Goal: Task Accomplishment & Management: Use online tool/utility

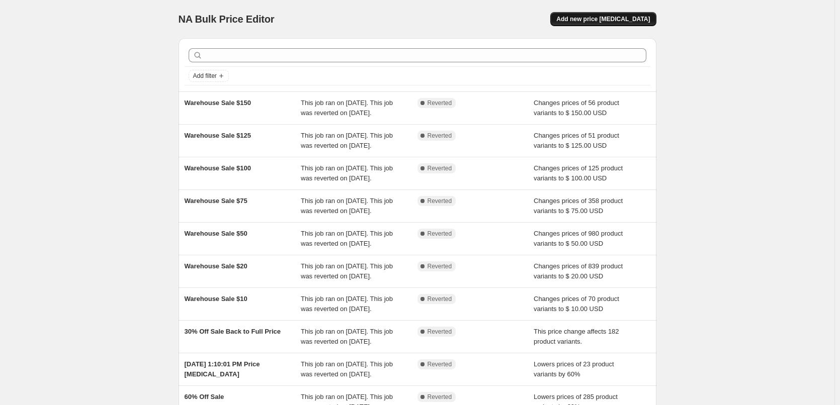
click at [617, 24] on button "Add new price [MEDICAL_DATA]" at bounding box center [603, 19] width 106 height 14
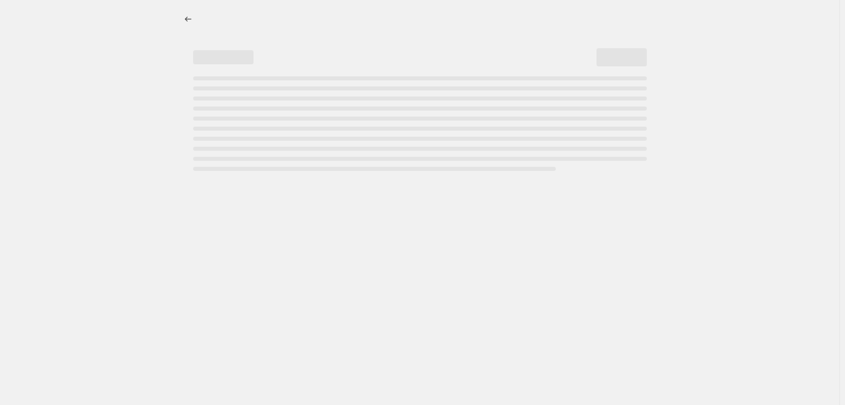
select select "percentage"
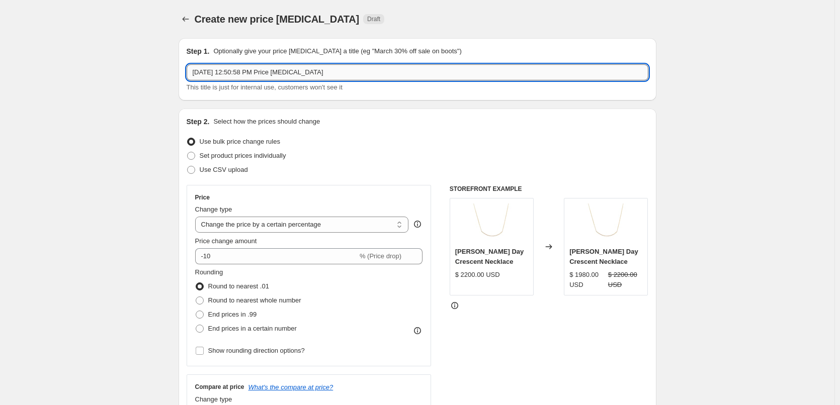
click at [365, 73] on input "[DATE] 12:50:58 PM Price [MEDICAL_DATA]" at bounding box center [418, 72] width 462 height 16
drag, startPoint x: 369, startPoint y: 71, endPoint x: 184, endPoint y: 63, distance: 185.7
click at [184, 65] on div "Step 1. Optionally give your price [MEDICAL_DATA] a title (eg "March 30% off sa…" at bounding box center [418, 69] width 478 height 62
type input "10/10 25% Off Handbags"
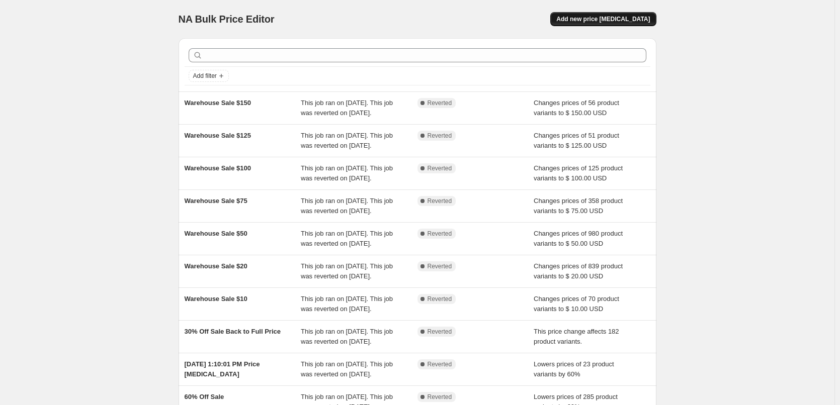
click at [608, 18] on span "Add new price change job" at bounding box center [603, 19] width 94 height 8
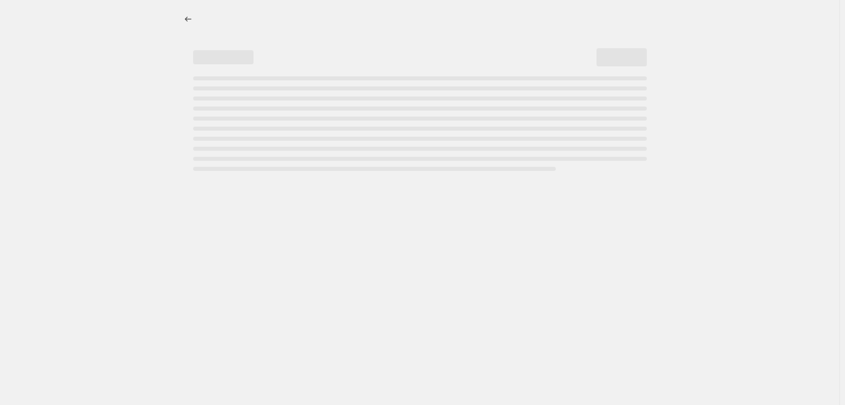
select select "percentage"
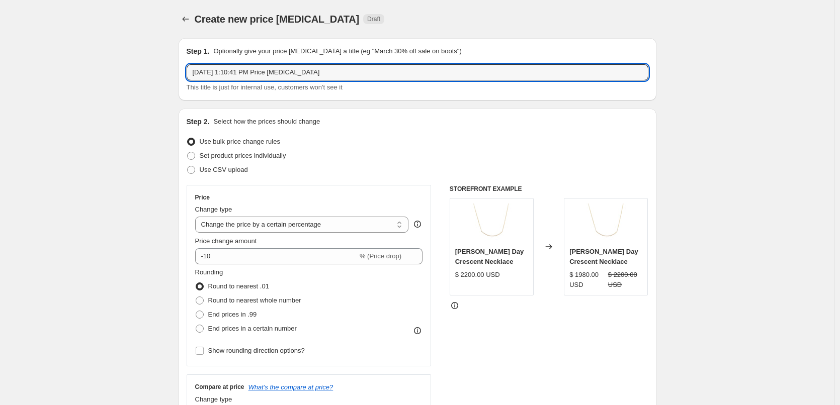
drag, startPoint x: 373, startPoint y: 66, endPoint x: 89, endPoint y: 49, distance: 284.6
type input "10/8"
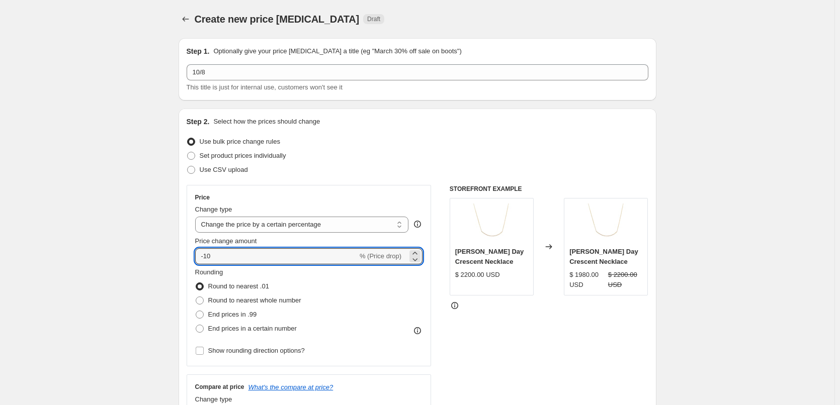
drag, startPoint x: 252, startPoint y: 264, endPoint x: 173, endPoint y: 260, distance: 79.0
type input "-25"
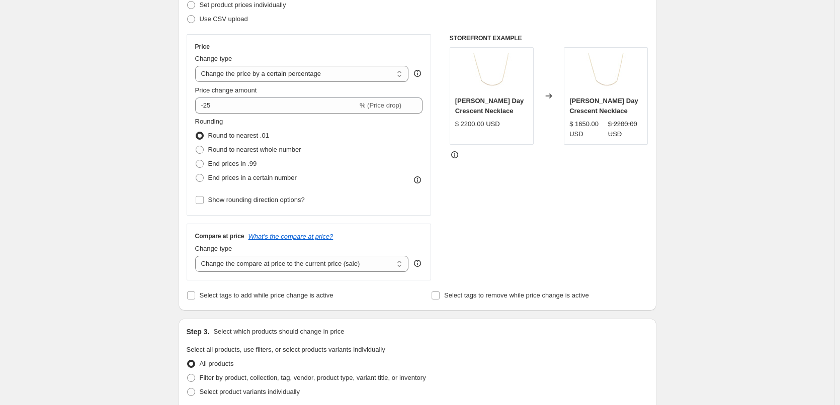
scroll to position [352, 0]
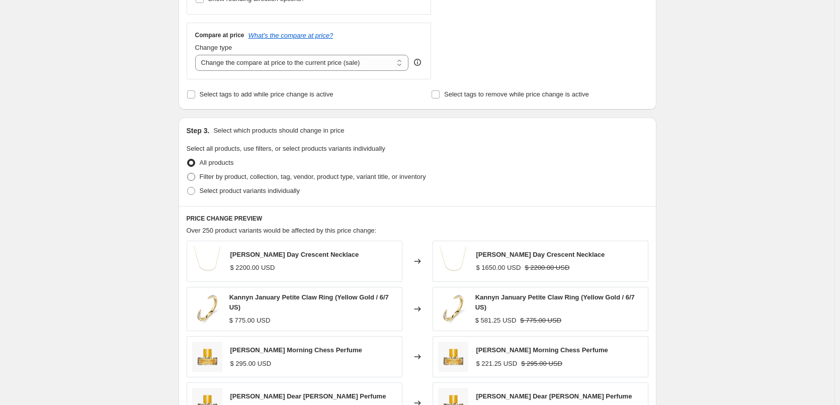
click at [239, 176] on span "Filter by product, collection, tag, vendor, product type, variant title, or inv…" at bounding box center [313, 177] width 226 height 8
click at [188, 173] on input "Filter by product, collection, tag, vendor, product type, variant title, or inv…" at bounding box center [187, 173] width 1 height 1
radio input "true"
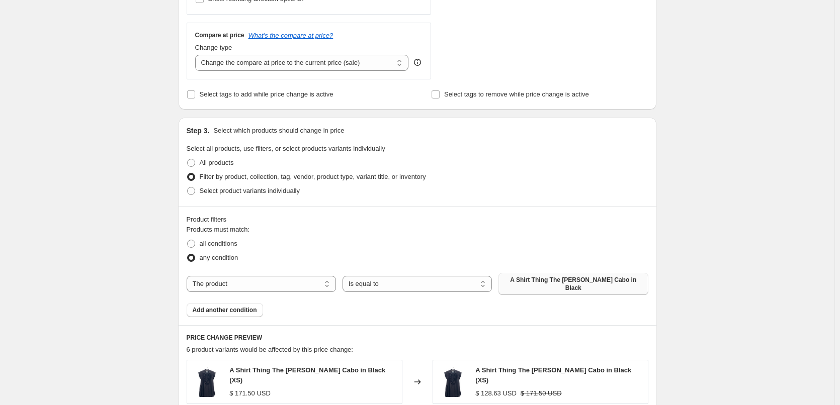
click at [534, 274] on button "A Shirt Thing The Logan Cabo in Black" at bounding box center [572, 284] width 149 height 22
click at [277, 281] on select "The product The product's collection The product's tag The product's vendor The…" at bounding box center [261, 284] width 149 height 16
select select "collection"
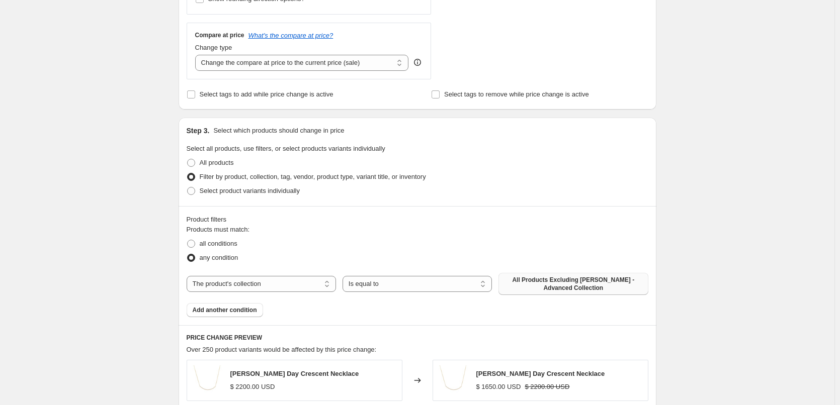
click at [584, 287] on span "All Products Excluding Hammitt - Advanced Collection" at bounding box center [572, 284] width 137 height 16
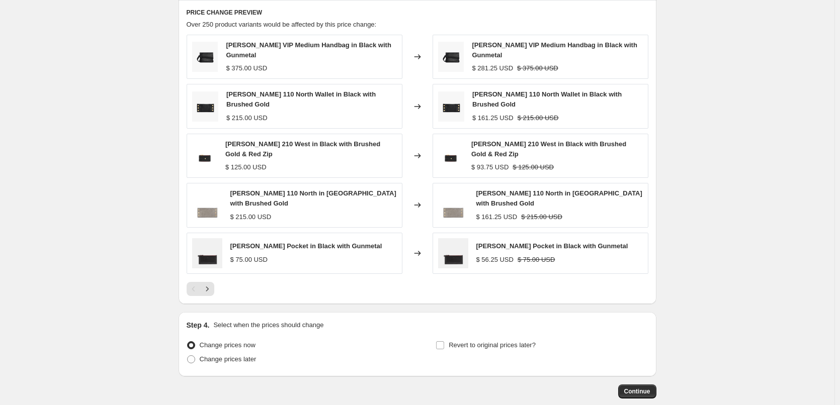
scroll to position [704, 0]
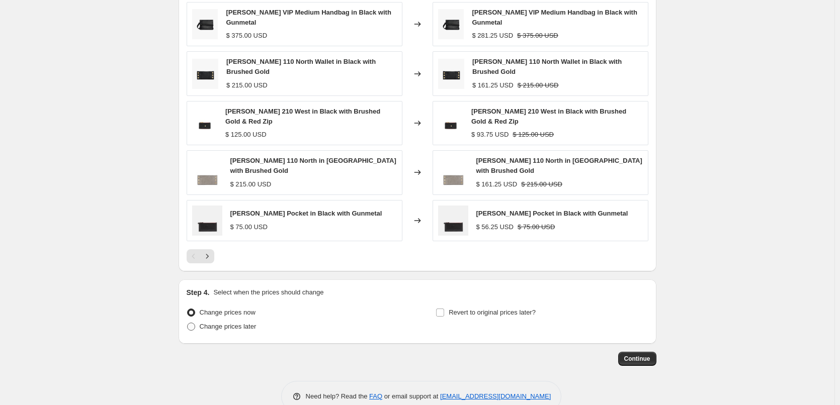
click at [237, 327] on span "Change prices later" at bounding box center [228, 327] width 57 height 8
click at [188, 323] on input "Change prices later" at bounding box center [187, 323] width 1 height 1
radio input "true"
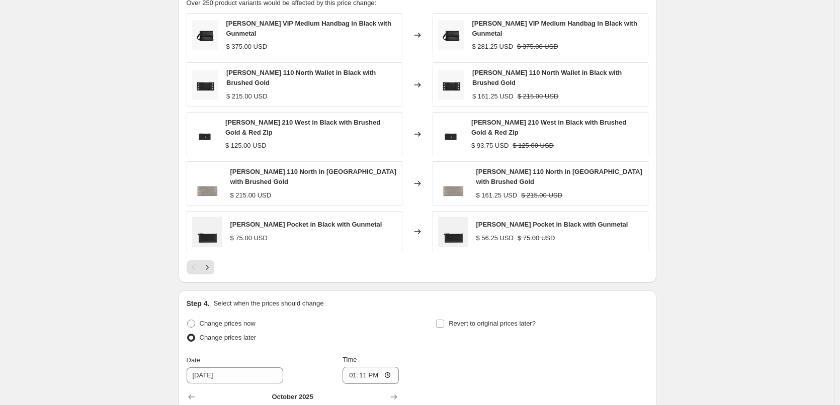
scroll to position [855, 0]
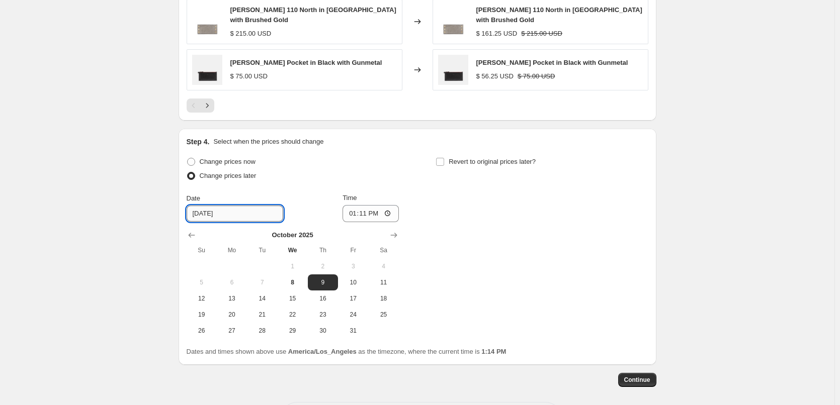
click at [232, 210] on input "10/9/2025" at bounding box center [235, 214] width 97 height 16
click at [353, 279] on span "10" at bounding box center [353, 283] width 22 height 8
type input "10/10/2025"
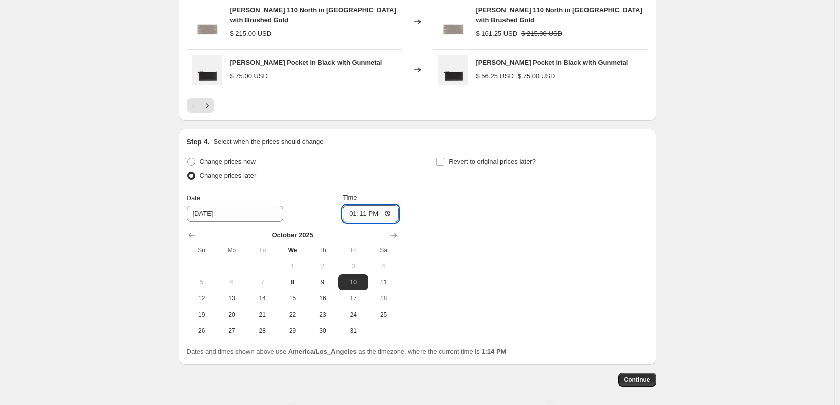
click at [358, 207] on input "13:11" at bounding box center [370, 213] width 56 height 17
type input "00:00"
click at [444, 158] on input "Revert to original prices later?" at bounding box center [440, 162] width 8 height 8
checkbox input "true"
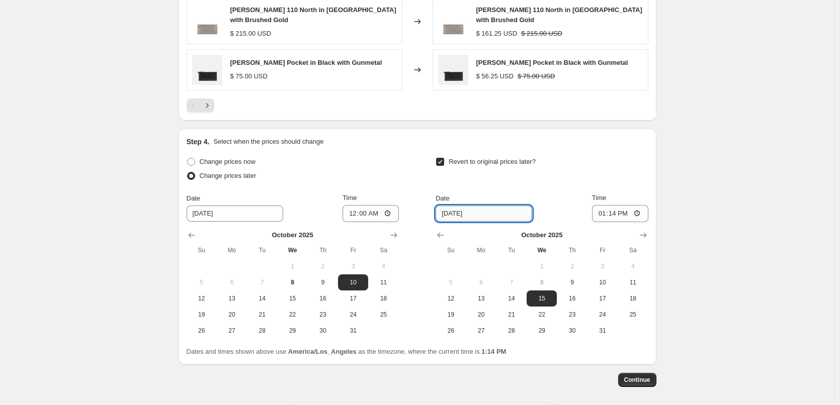
click at [473, 214] on input "10/15/2025" at bounding box center [483, 214] width 97 height 16
click at [604, 295] on span "17" at bounding box center [602, 299] width 22 height 8
type input "10/17/2025"
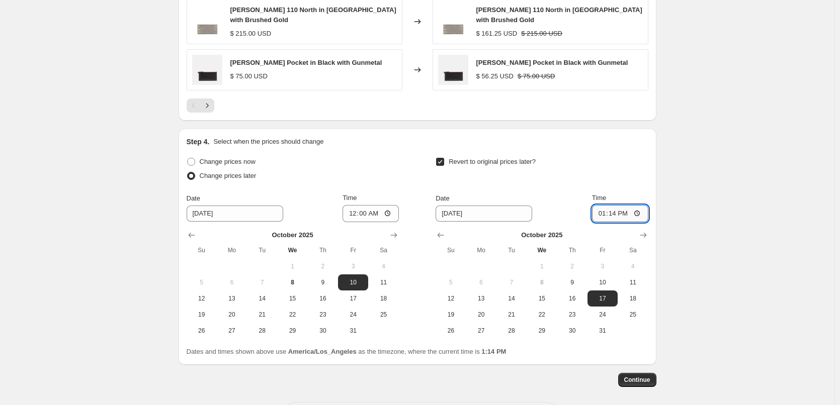
click at [603, 214] on input "13:14" at bounding box center [620, 213] width 56 height 17
type input "12:59"
click at [606, 279] on span "10" at bounding box center [602, 283] width 22 height 8
type input "10/10/2025"
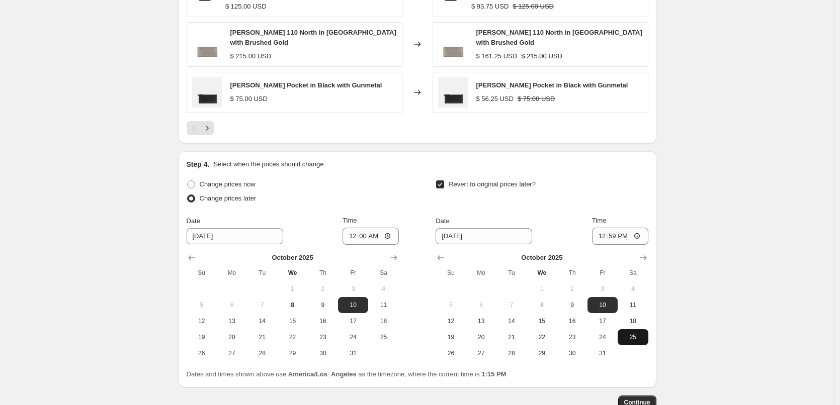
scroll to position [895, 0]
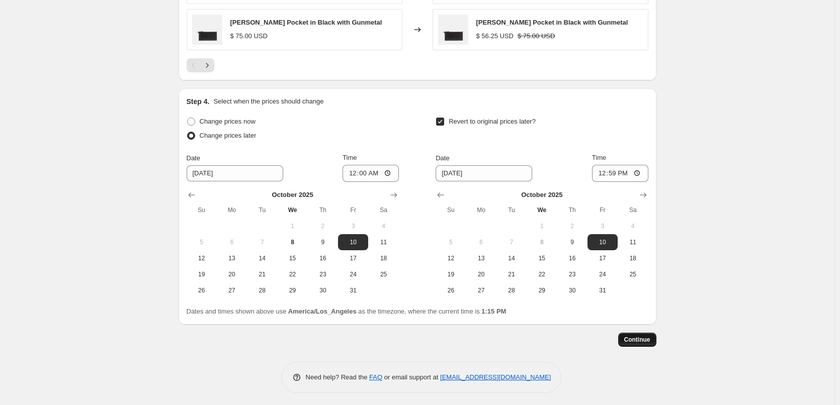
click at [633, 337] on span "Continue" at bounding box center [637, 340] width 26 height 8
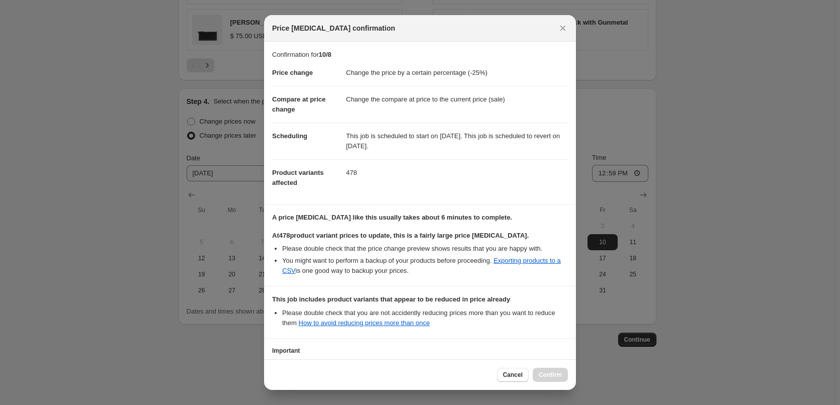
scroll to position [71, 0]
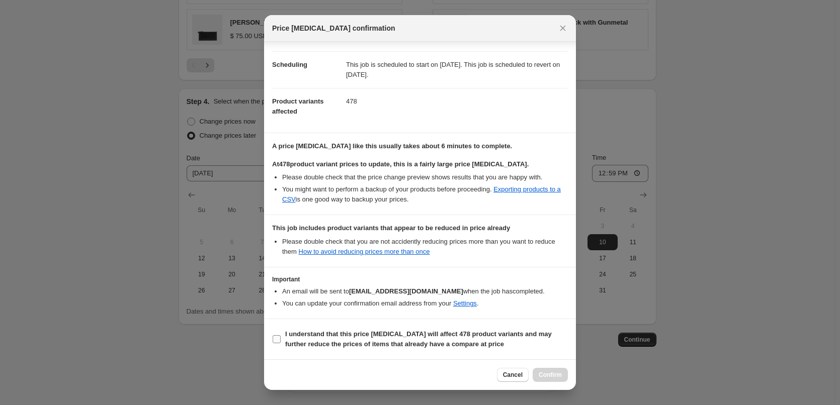
click at [328, 338] on b "I understand that this price change job will affect 478 product variants and ma…" at bounding box center [418, 339] width 267 height 18
click at [281, 338] on input "I understand that this price change job will affect 478 product variants and ma…" at bounding box center [277, 339] width 8 height 8
checkbox input "true"
click at [552, 375] on span "Confirm" at bounding box center [550, 375] width 23 height 8
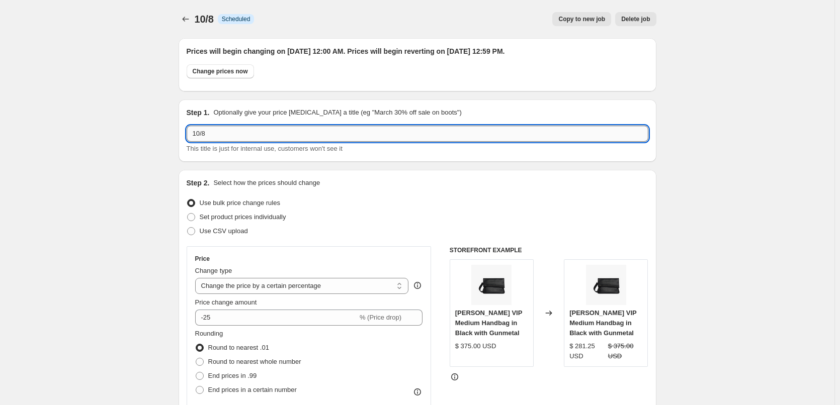
click at [268, 139] on input "10/8" at bounding box center [418, 134] width 462 height 16
type input "10/10 25% Off Handbags"
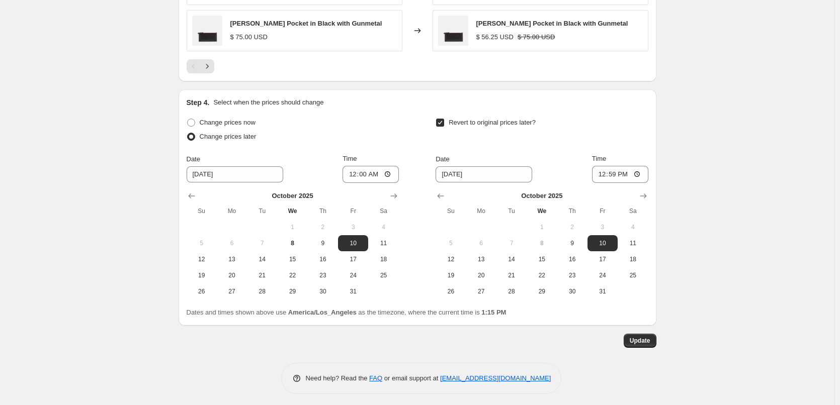
scroll to position [956, 0]
click at [641, 343] on button "Update" at bounding box center [640, 340] width 33 height 14
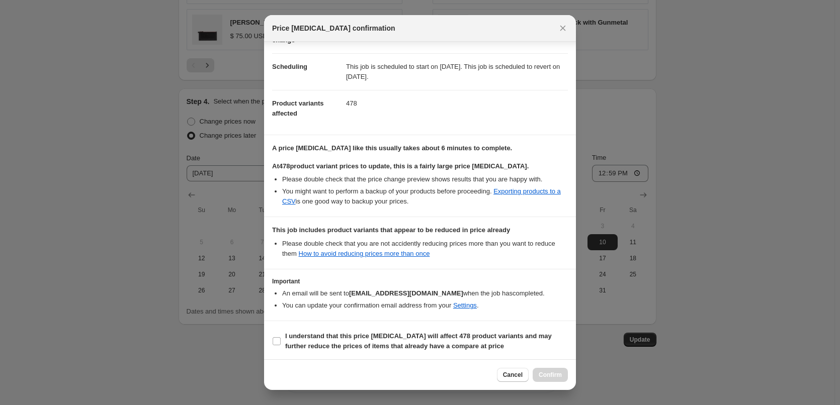
scroll to position [71, 0]
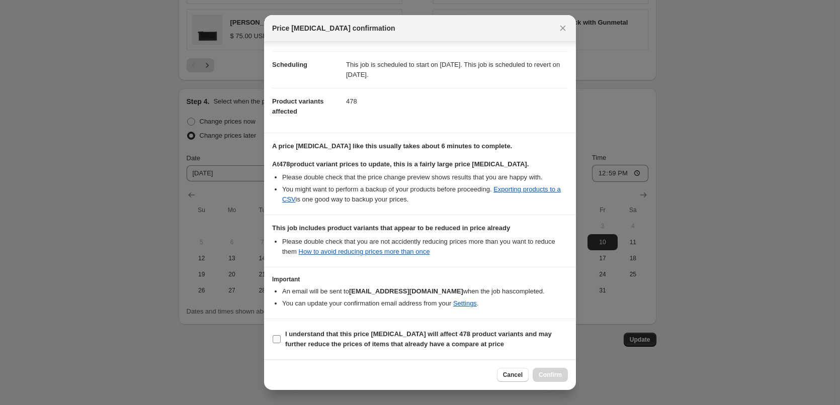
click at [369, 333] on b "I understand that this price change job will affect 478 product variants and ma…" at bounding box center [418, 339] width 267 height 18
click at [281, 335] on input "I understand that this price change job will affect 478 product variants and ma…" at bounding box center [277, 339] width 8 height 8
checkbox input "true"
click at [555, 374] on span "Confirm" at bounding box center [550, 375] width 23 height 8
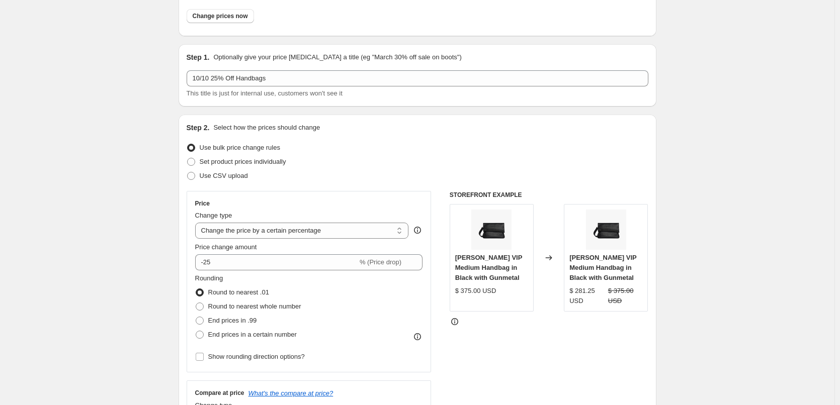
scroll to position [1, 0]
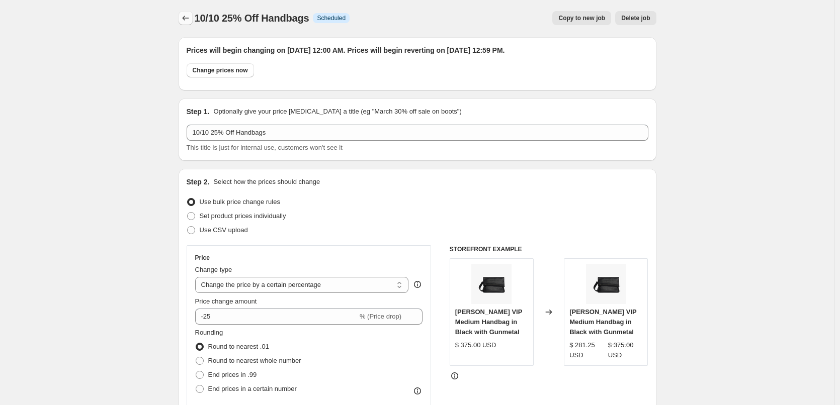
click at [181, 19] on button "Price change jobs" at bounding box center [186, 18] width 14 height 14
